Goal: Download file/media

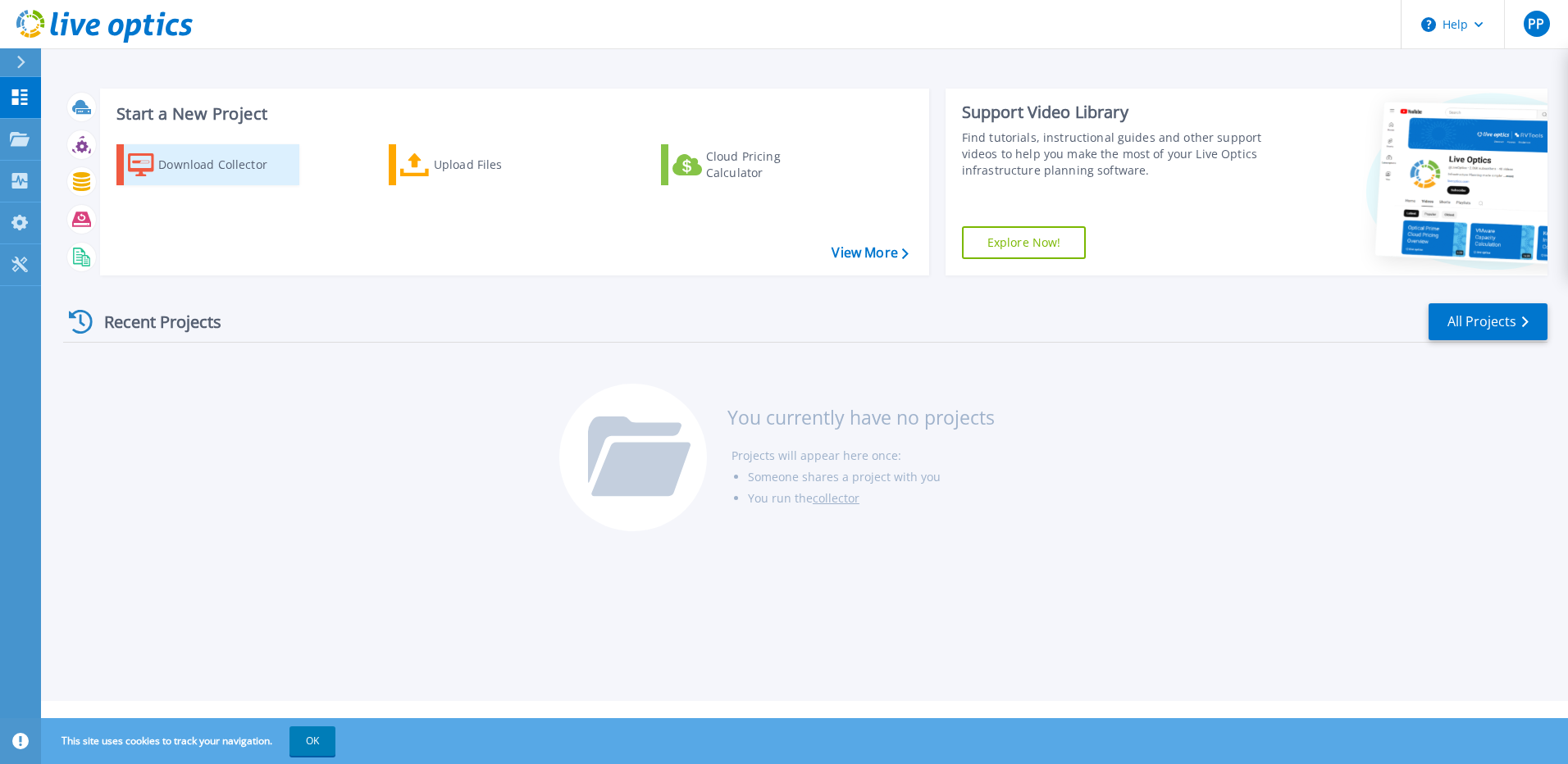
click at [239, 161] on div "Download Collector" at bounding box center [224, 165] width 131 height 33
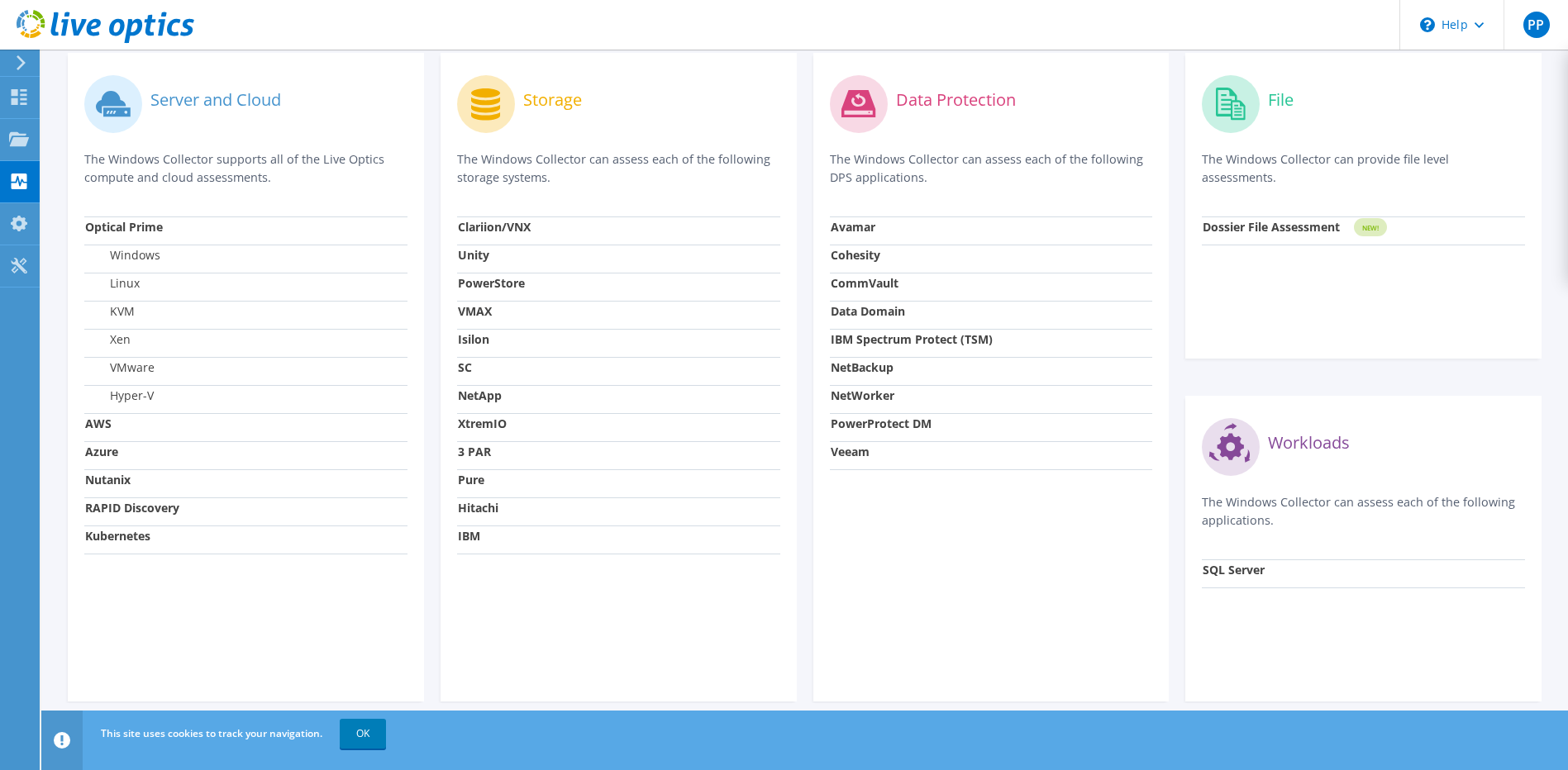
scroll to position [516, 0]
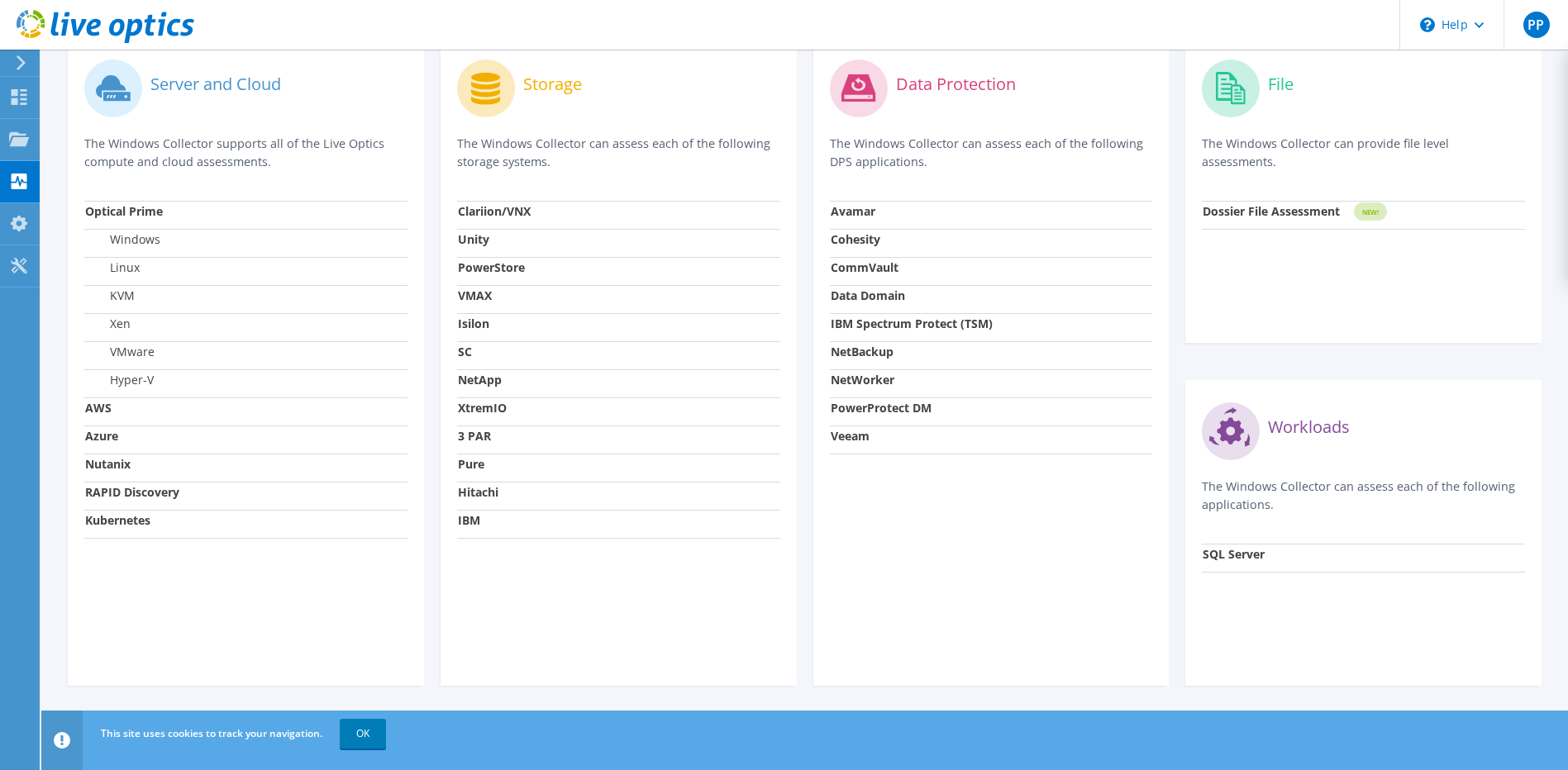
click at [860, 435] on strong "Veeam" at bounding box center [849, 436] width 39 height 16
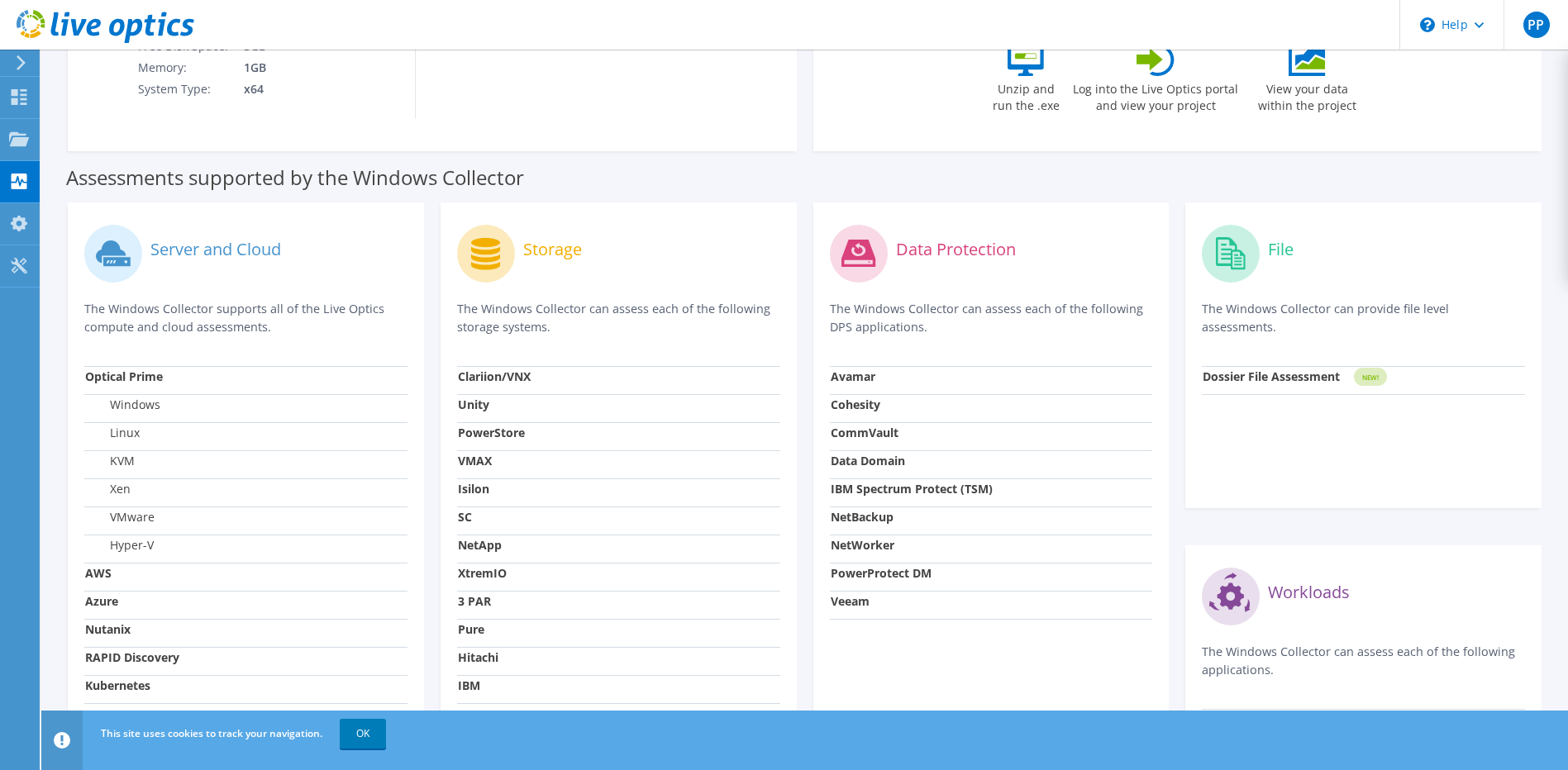
scroll to position [0, 0]
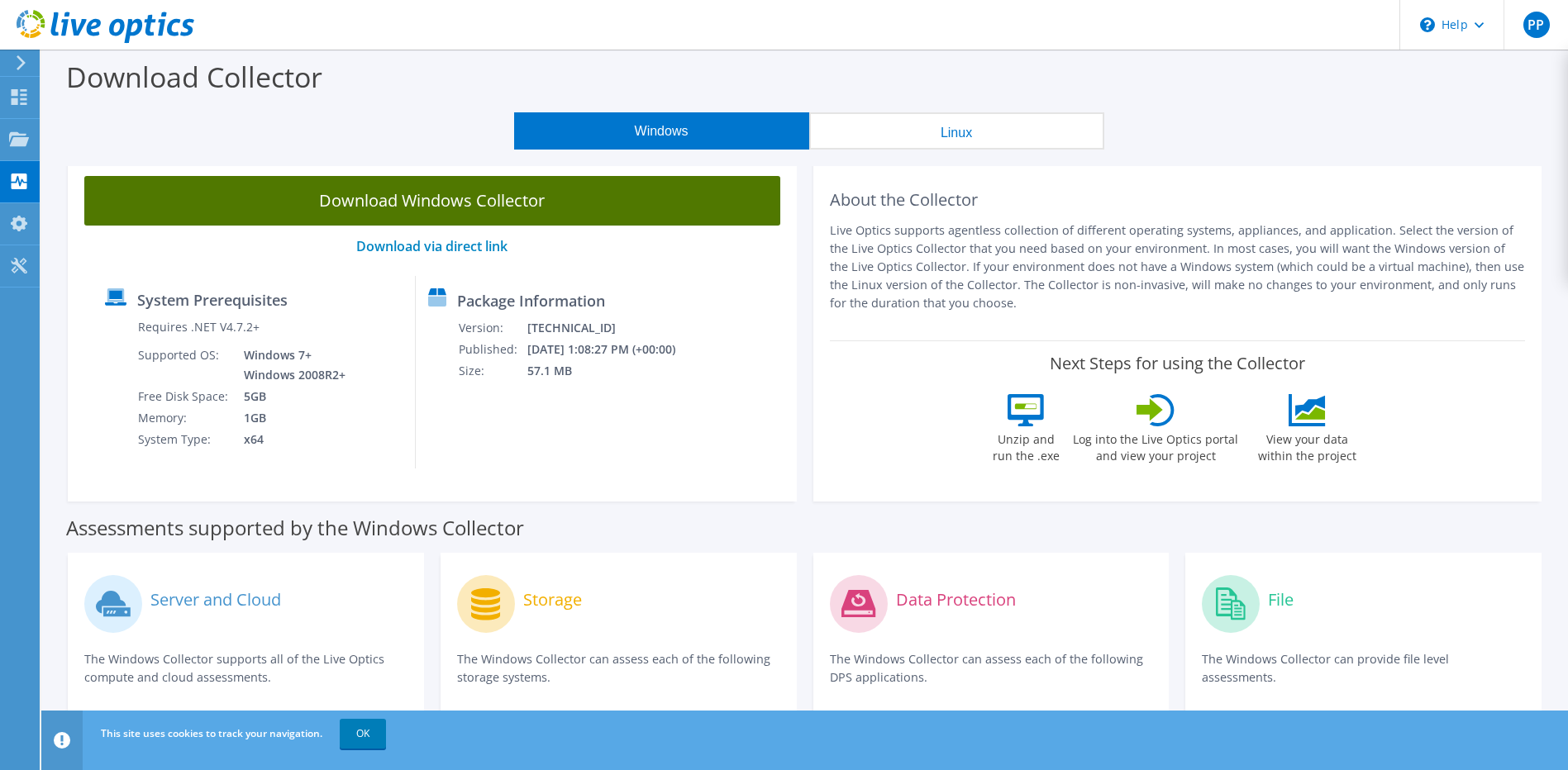
click at [508, 209] on link "Download Windows Collector" at bounding box center [432, 201] width 695 height 50
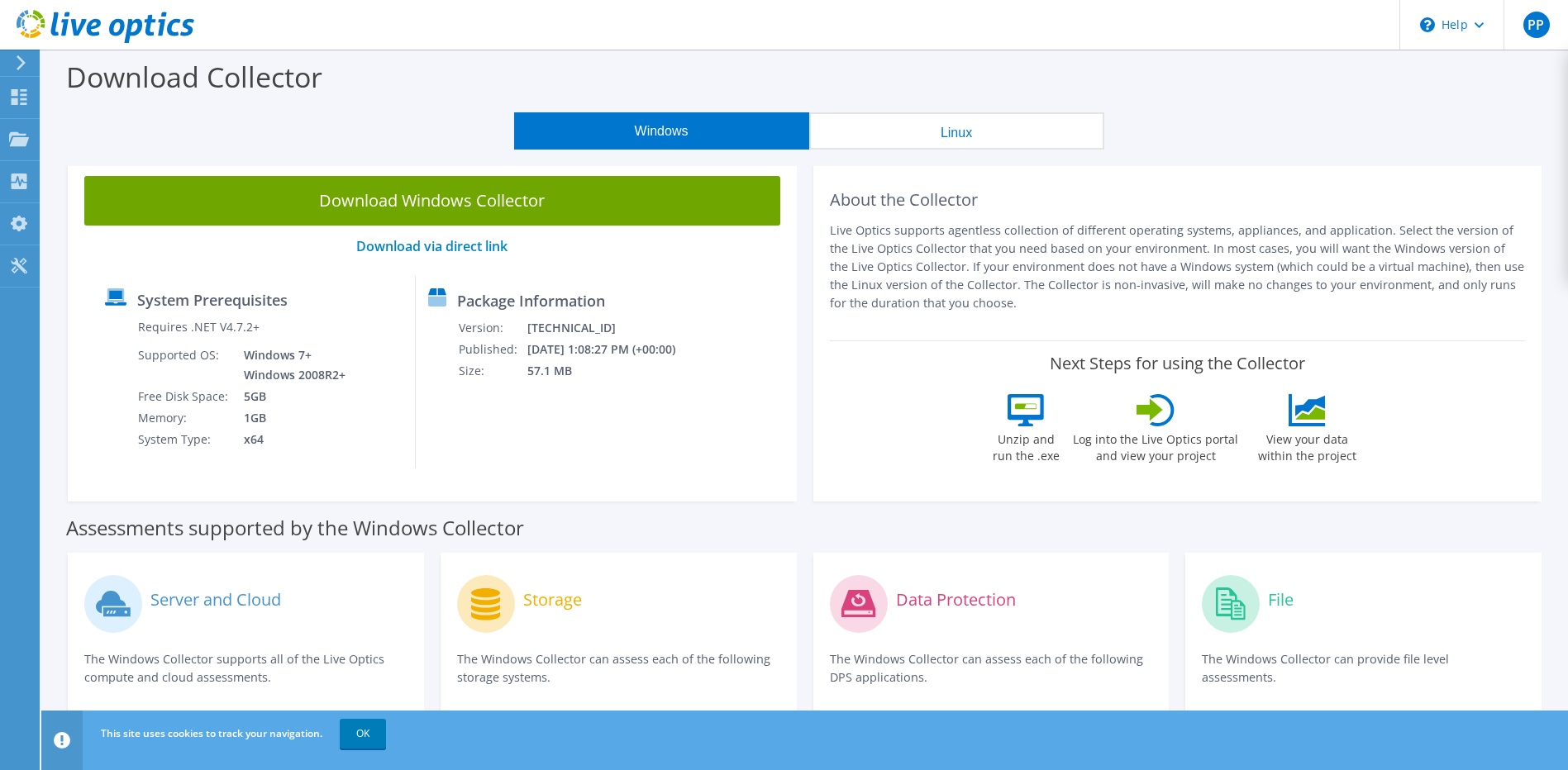
click at [484, 191] on link "Download Windows Collector" at bounding box center [432, 201] width 695 height 50
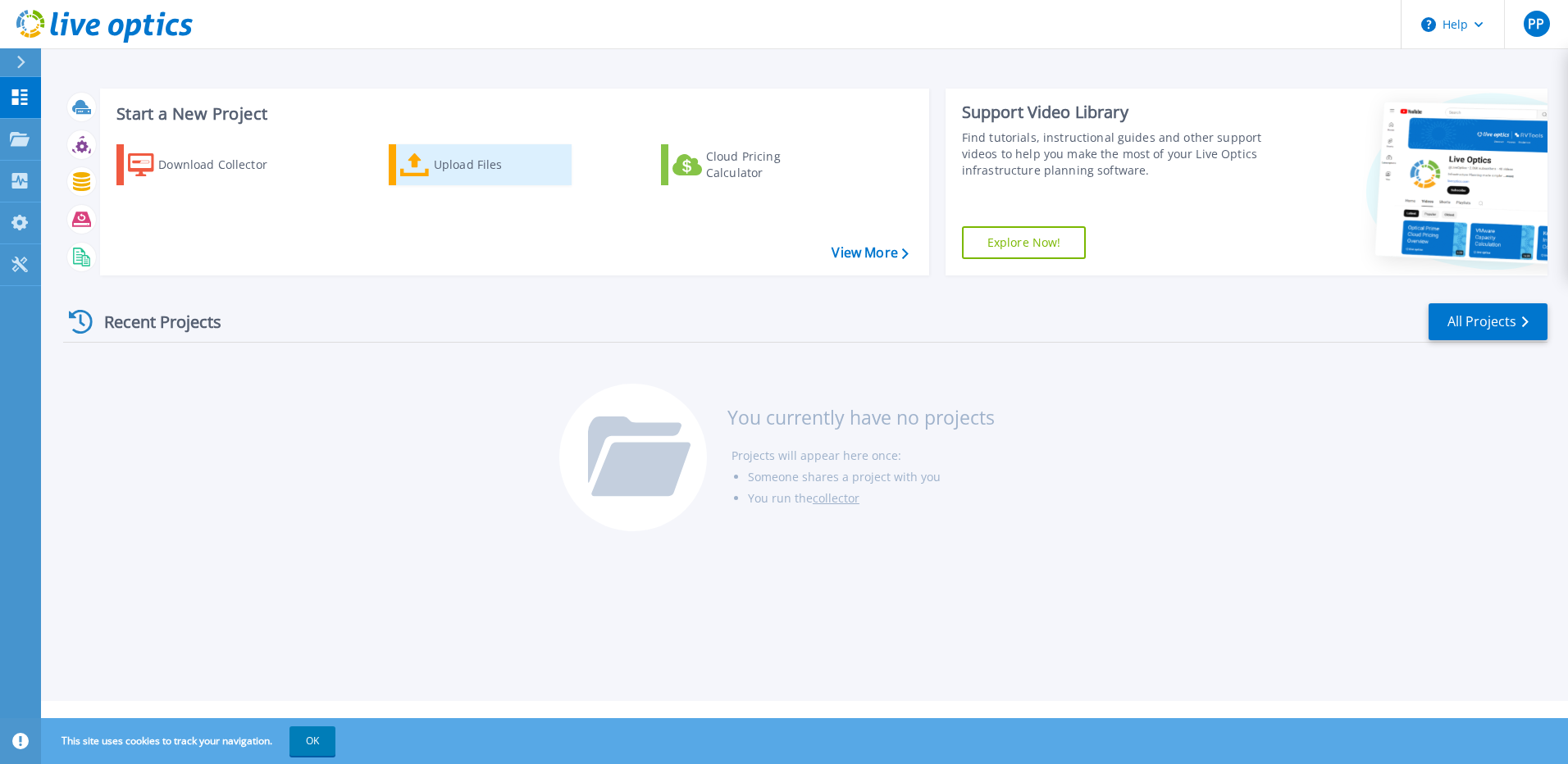
click at [492, 164] on div "Upload Files" at bounding box center [499, 165] width 131 height 33
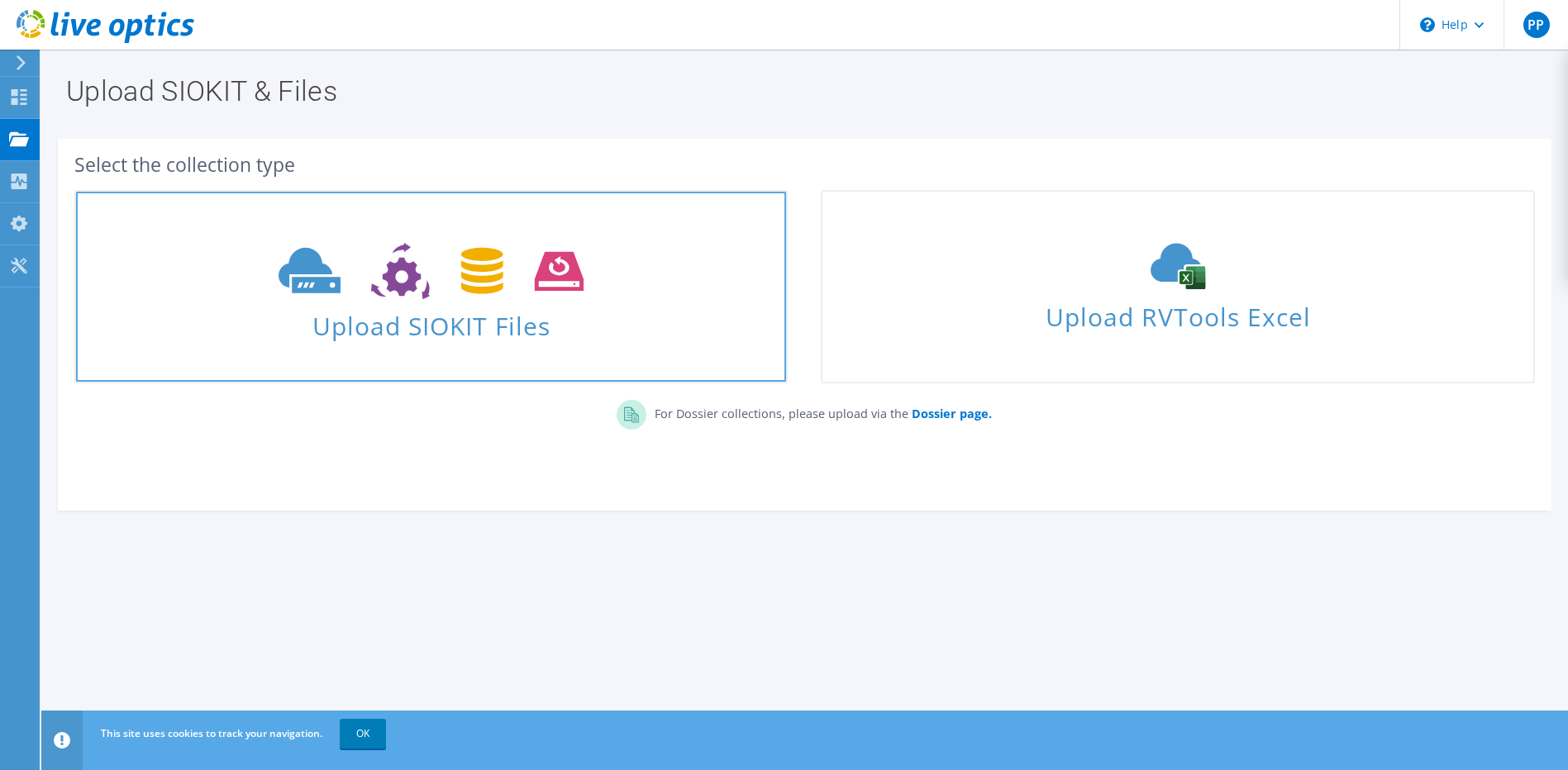
click at [413, 297] on icon at bounding box center [430, 271] width 305 height 57
